Goal: Information Seeking & Learning: Learn about a topic

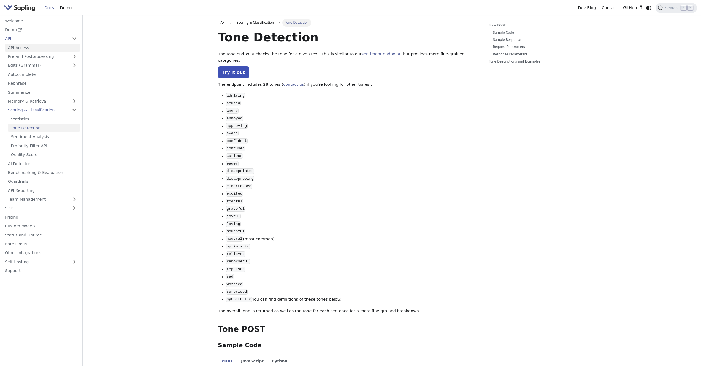
click at [22, 49] on link "API Access" at bounding box center [42, 48] width 75 height 8
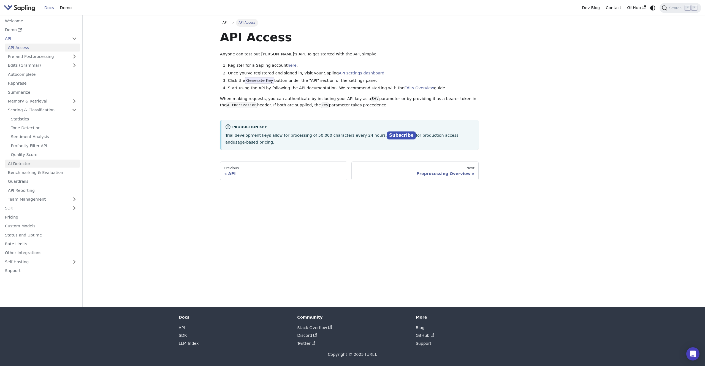
click at [37, 165] on link "AI Detector" at bounding box center [42, 164] width 75 height 8
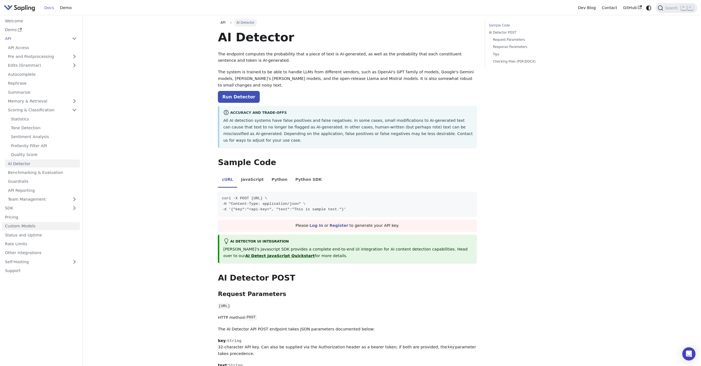
click at [30, 226] on link "Custom Models" at bounding box center [41, 226] width 78 height 8
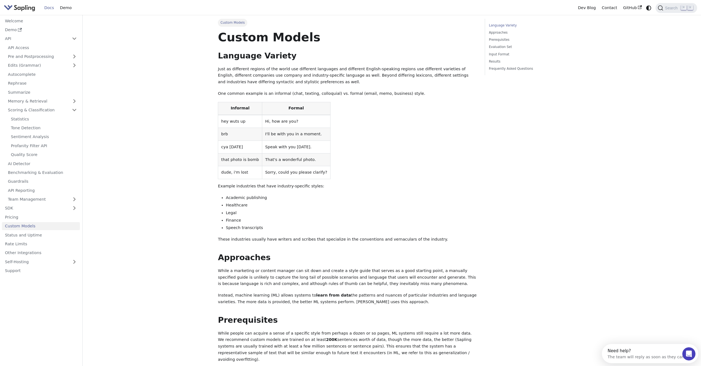
click at [307, 68] on p "Just as different regions of the world use different languages and different En…" at bounding box center [347, 76] width 259 height 20
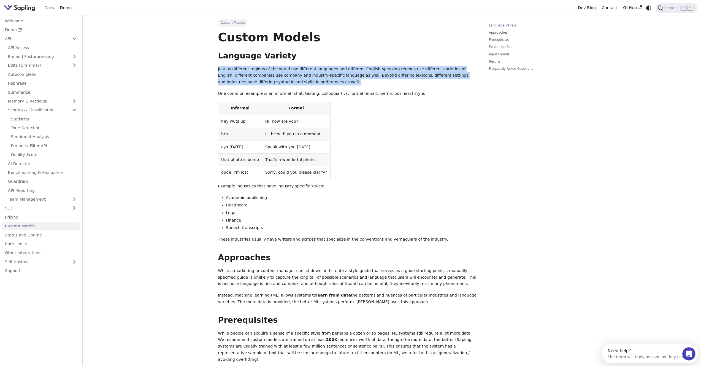
click at [310, 75] on p "Just as different regions of the world use different languages and different En…" at bounding box center [347, 76] width 259 height 20
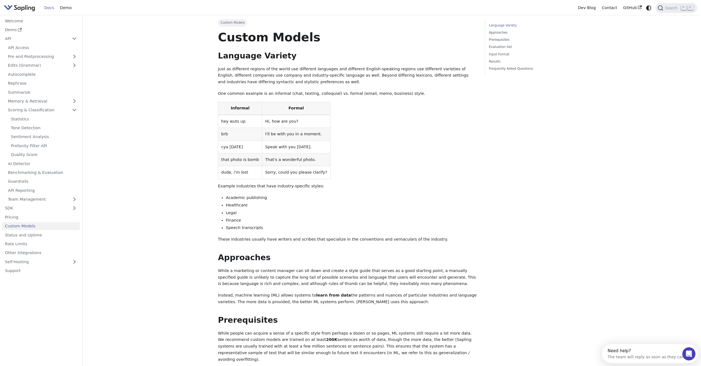
click at [310, 75] on p "Just as different regions of the world use different languages and different En…" at bounding box center [347, 76] width 259 height 20
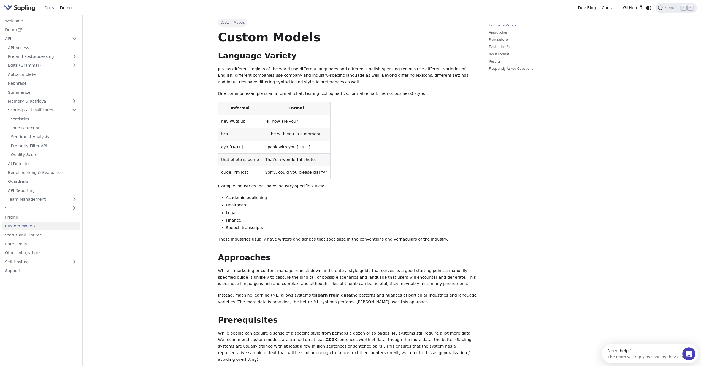
click at [316, 114] on th "Formal" at bounding box center [296, 108] width 68 height 13
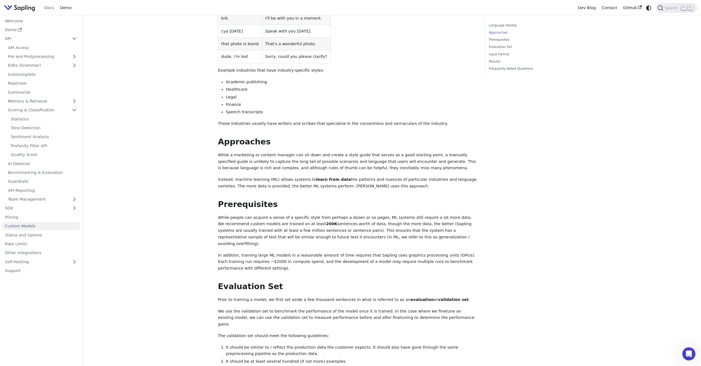
scroll to position [116, 0]
click at [25, 245] on link "Rate Limits" at bounding box center [41, 244] width 78 height 8
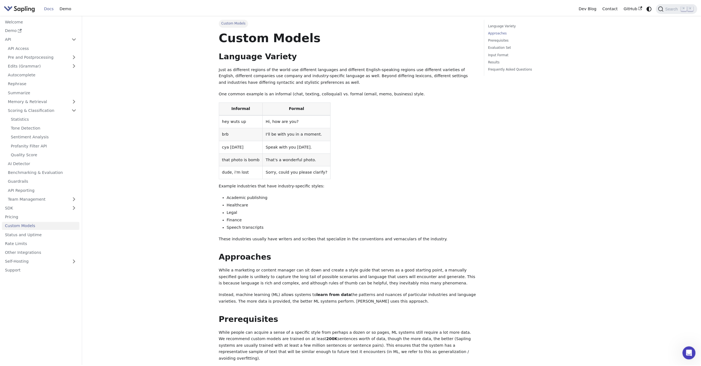
scroll to position [116, 0]
